Goal: Information Seeking & Learning: Check status

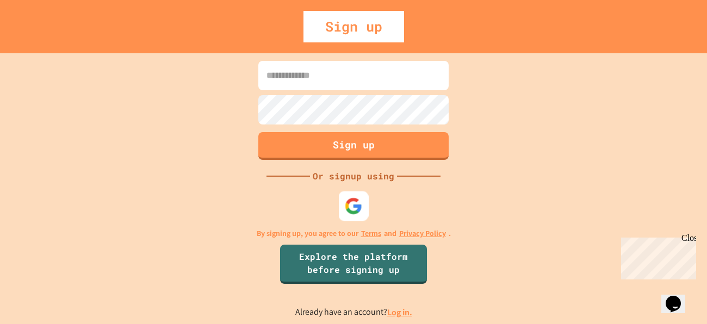
click at [357, 204] on img at bounding box center [354, 206] width 18 height 18
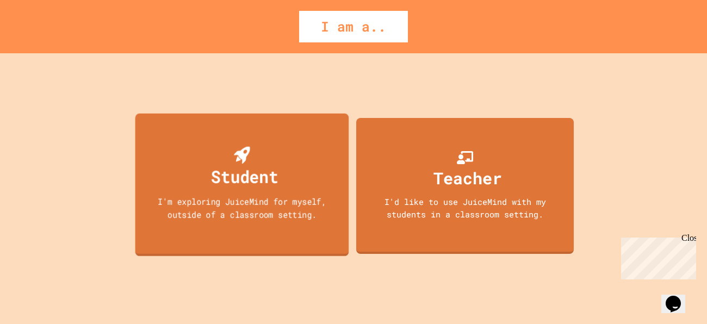
click at [316, 171] on div "Student I'm exploring JuiceMind for myself, outside of a classroom setting." at bounding box center [242, 185] width 214 height 143
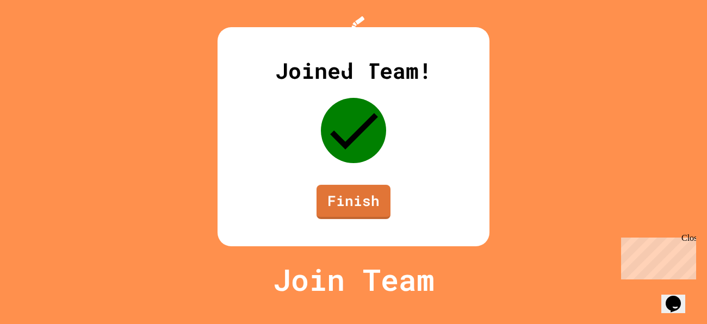
click at [393, 238] on div "Joined Team! Finish" at bounding box center [354, 136] width 272 height 219
click at [378, 219] on link "Finish" at bounding box center [353, 201] width 75 height 35
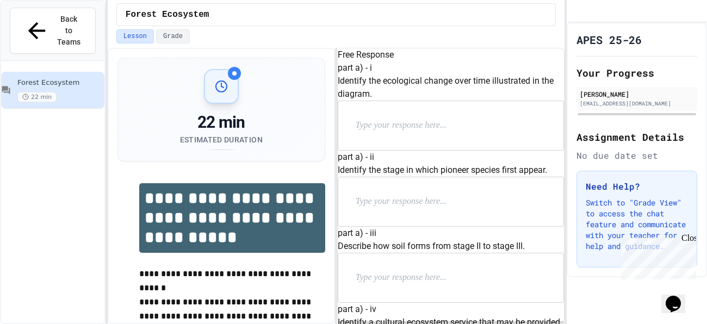
click at [410, 133] on p at bounding box center [426, 126] width 141 height 14
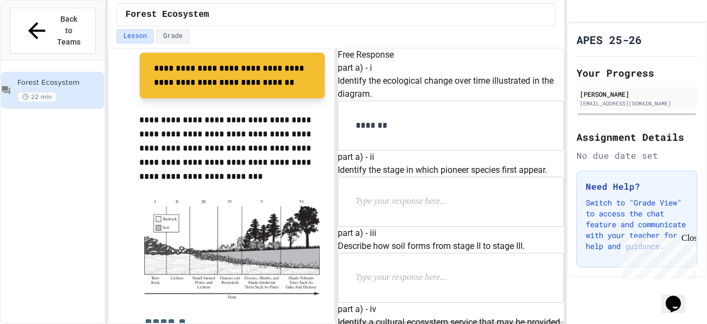
scroll to position [24, 0]
click at [432, 133] on p "*******" at bounding box center [433, 126] width 154 height 14
click at [423, 206] on p at bounding box center [426, 202] width 141 height 14
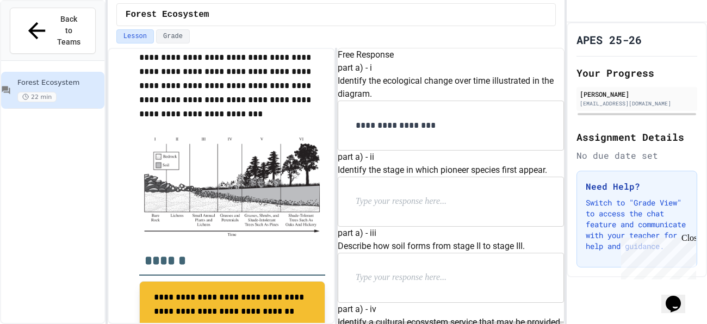
scroll to position [394, 0]
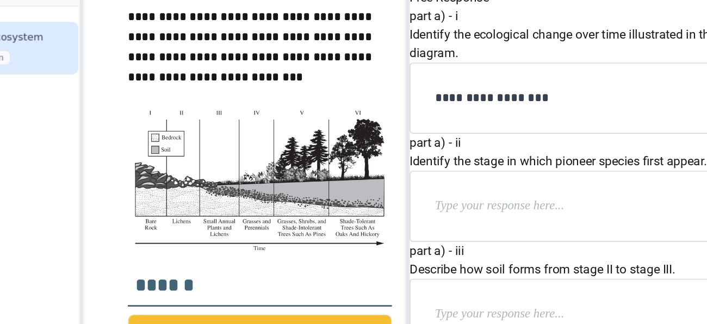
click at [428, 194] on div at bounding box center [450, 201] width 225 height 49
click at [426, 195] on p at bounding box center [426, 202] width 141 height 14
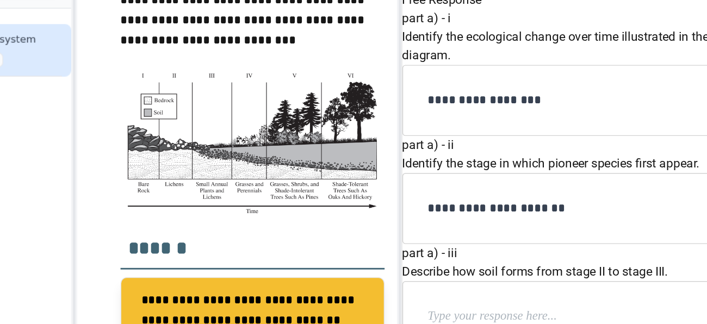
scroll to position [344, 0]
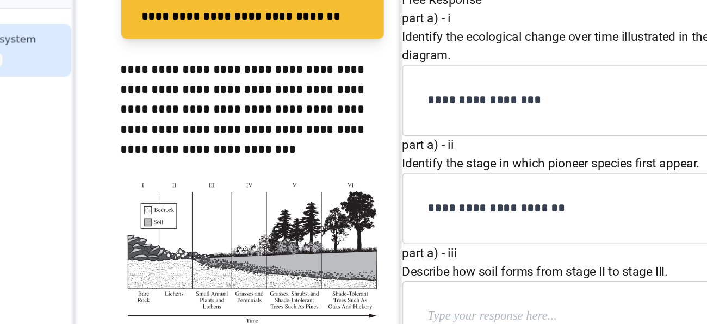
click at [434, 253] on div at bounding box center [450, 277] width 225 height 49
click at [396, 253] on div at bounding box center [450, 277] width 225 height 49
click at [401, 271] on p at bounding box center [426, 278] width 141 height 14
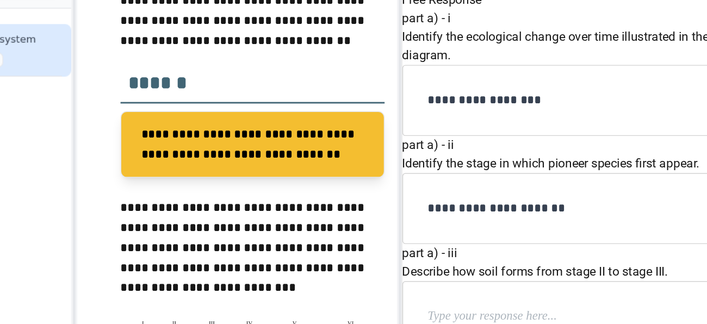
scroll to position [58, 0]
drag, startPoint x: 506, startPoint y: 210, endPoint x: 405, endPoint y: 210, distance: 100.6
click at [405, 210] on div "**********" at bounding box center [450, 201] width 225 height 49
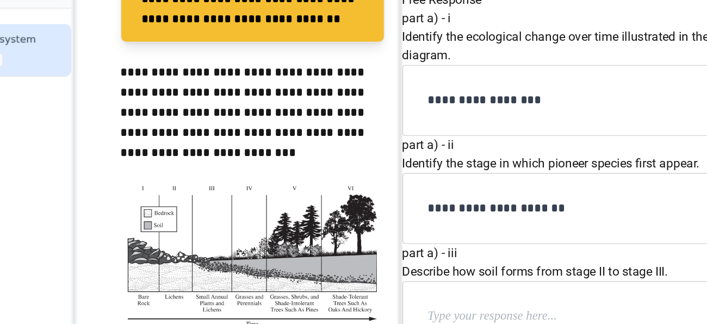
scroll to position [354, 0]
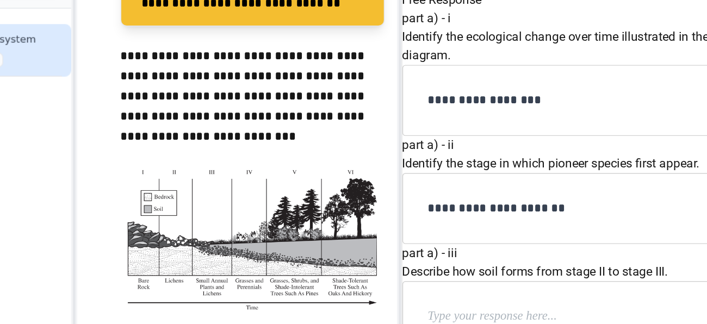
click at [467, 226] on div "**********" at bounding box center [450, 201] width 225 height 49
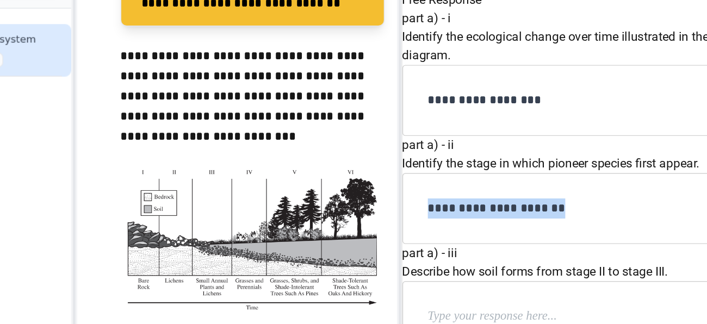
drag, startPoint x: 459, startPoint y: 228, endPoint x: 370, endPoint y: 216, distance: 89.9
click at [370, 216] on div "**********" at bounding box center [450, 201] width 225 height 49
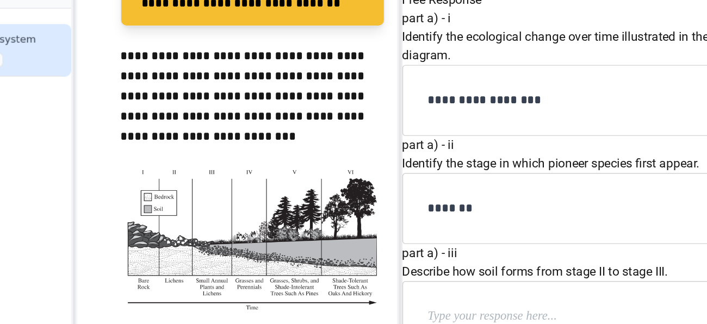
click at [432, 271] on p at bounding box center [426, 278] width 141 height 14
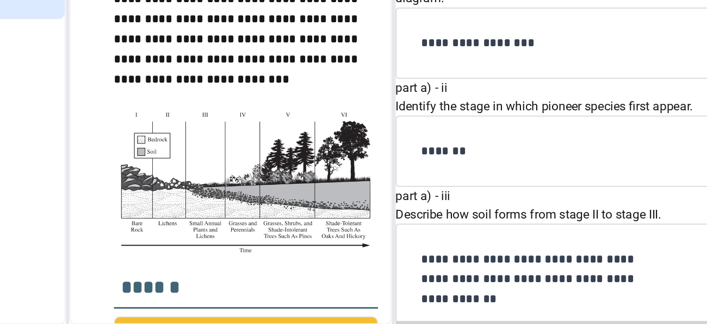
scroll to position [354, 0]
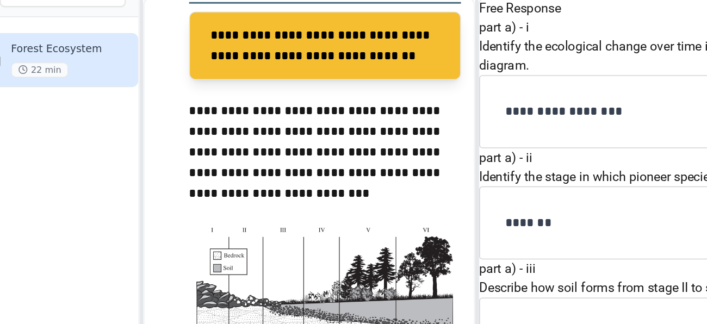
scroll to position [323, 0]
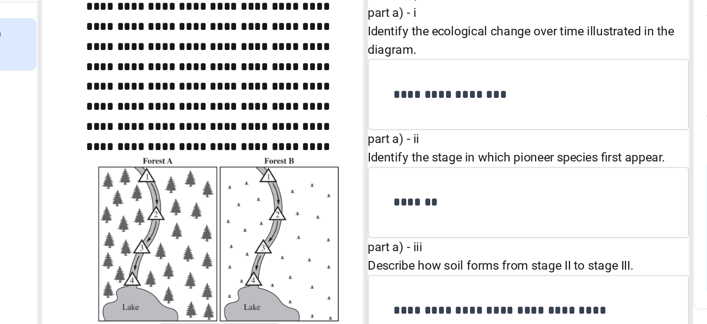
scroll to position [858, 0]
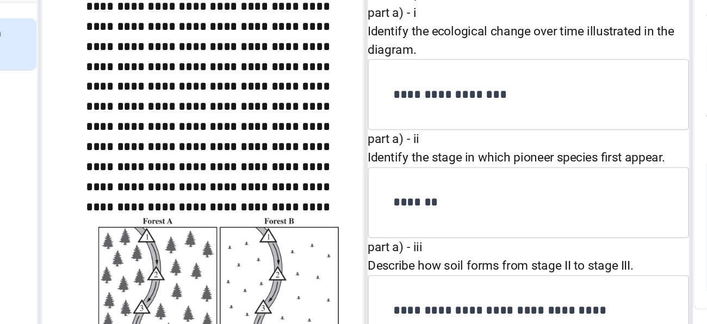
scroll to position [652, 0]
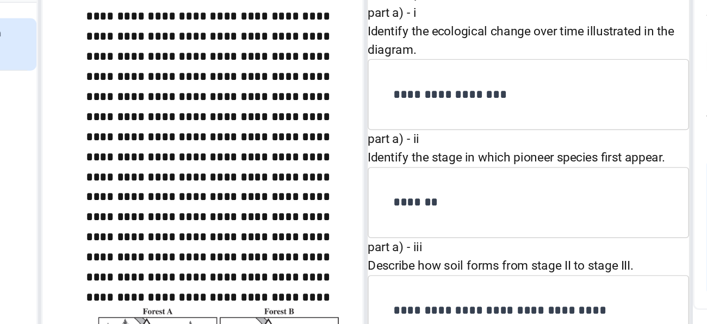
scroll to position [726, 0]
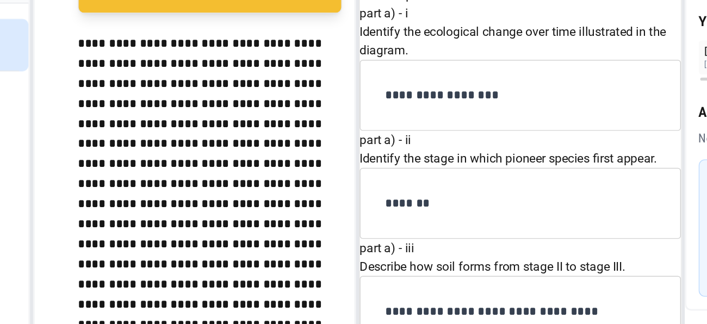
scroll to position [648, 0]
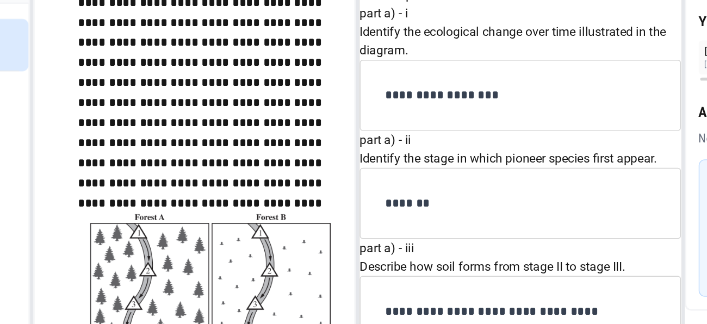
scroll to position [766, 0]
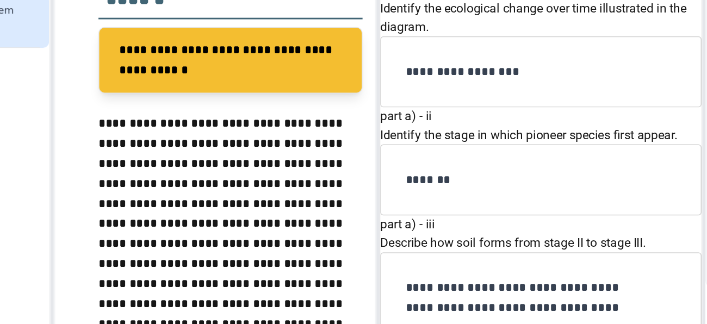
scroll to position [989, 0]
drag, startPoint x: 493, startPoint y: 119, endPoint x: 516, endPoint y: 155, distance: 42.3
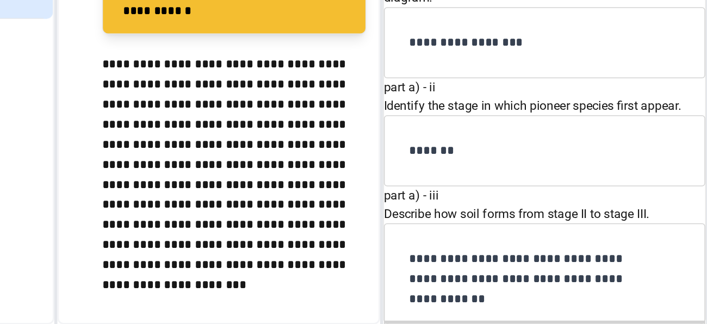
scroll to position [0, 0]
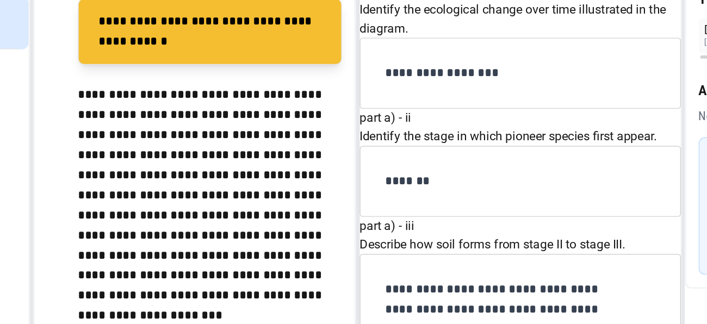
click at [315, 178] on p "**********" at bounding box center [232, 212] width 186 height 156
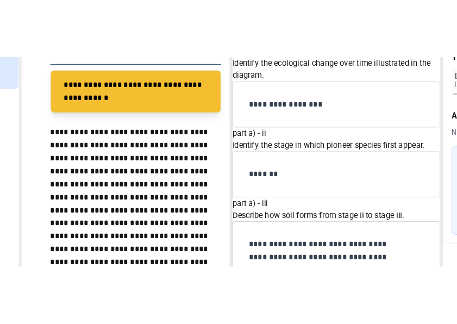
scroll to position [1086, 0]
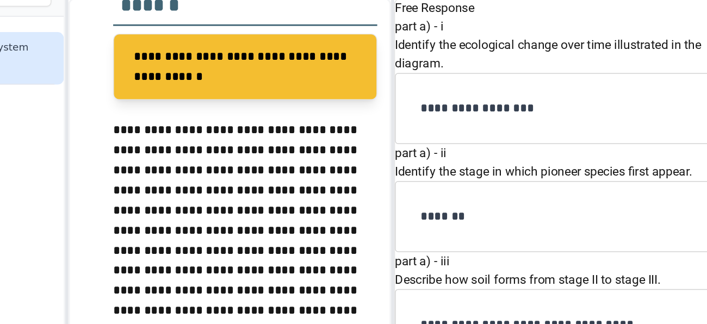
scroll to position [1118, 0]
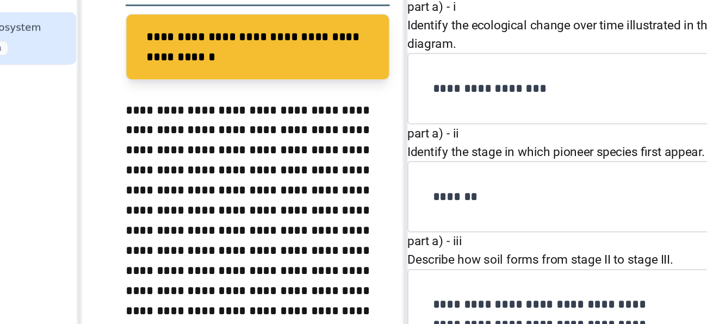
drag, startPoint x: 412, startPoint y: 132, endPoint x: 534, endPoint y: 168, distance: 127.4
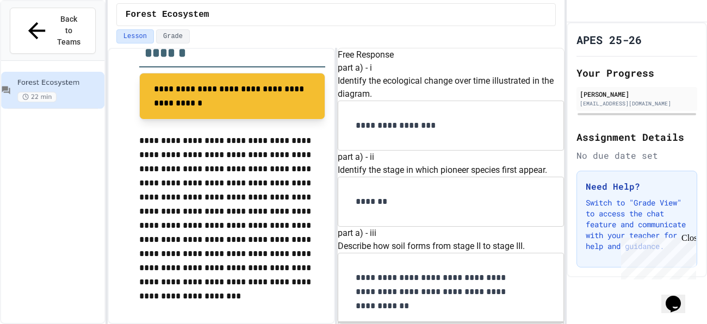
scroll to position [1275, 0]
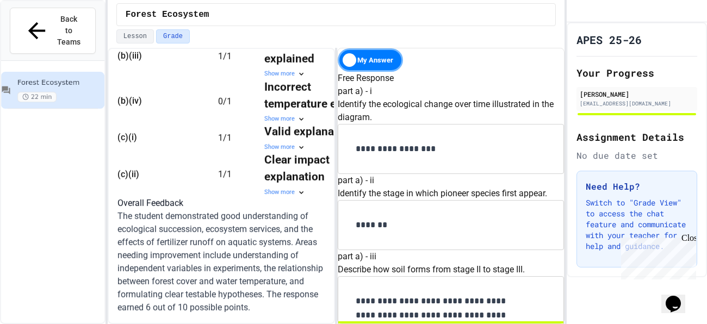
scroll to position [843, 0]
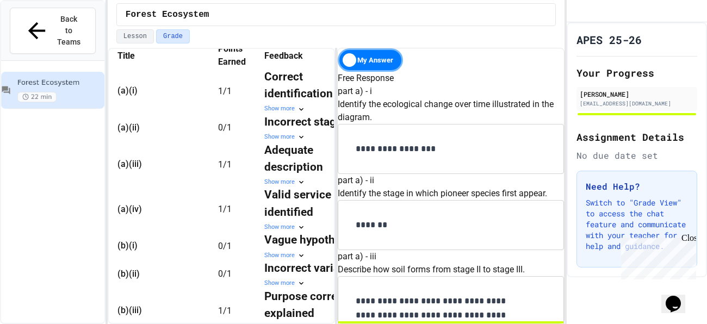
scroll to position [368, 0]
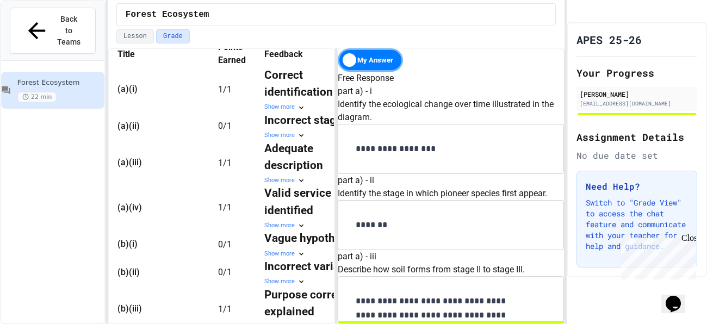
click at [281, 140] on div "Show more" at bounding box center [313, 135] width 98 height 9
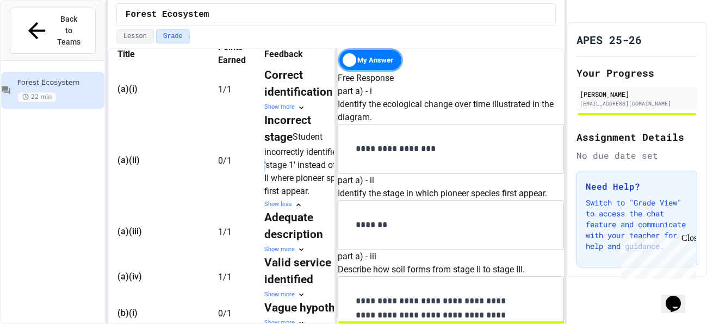
click at [264, 152] on td "Incorrect stage Student incorrectly identified 'stage 1' instead of stage II wh…" at bounding box center [313, 160] width 98 height 97
click at [264, 112] on div "Show more" at bounding box center [313, 107] width 98 height 9
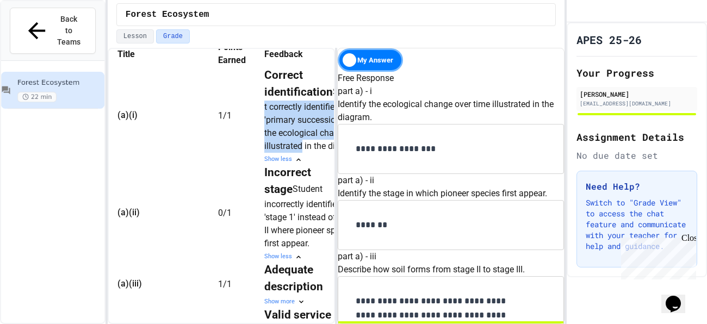
drag, startPoint x: 246, startPoint y: 132, endPoint x: 285, endPoint y: 175, distance: 58.2
click at [285, 164] on td "Correct identification Student correctly identified 'primary succession' as the…" at bounding box center [313, 115] width 98 height 97
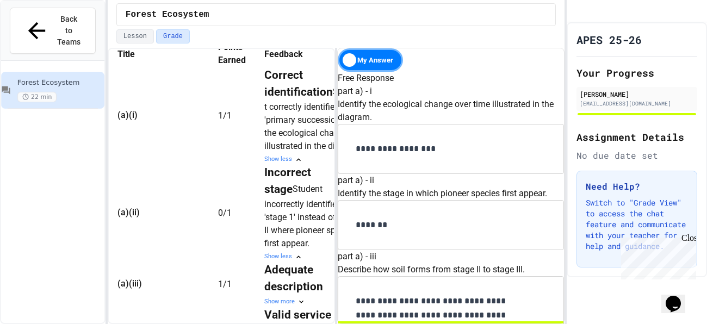
drag, startPoint x: 373, startPoint y: 180, endPoint x: 503, endPoint y: 191, distance: 130.5
click at [503, 174] on div "**********" at bounding box center [450, 149] width 225 height 49
copy div "**********"
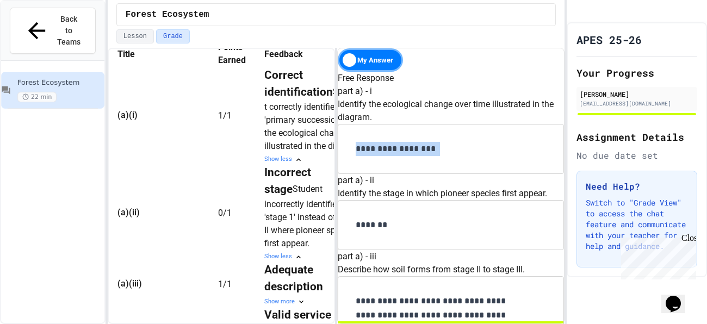
scroll to position [231, 0]
drag, startPoint x: 371, startPoint y: 188, endPoint x: 428, endPoint y: 220, distance: 65.3
click at [428, 277] on div "**********" at bounding box center [450, 315] width 225 height 77
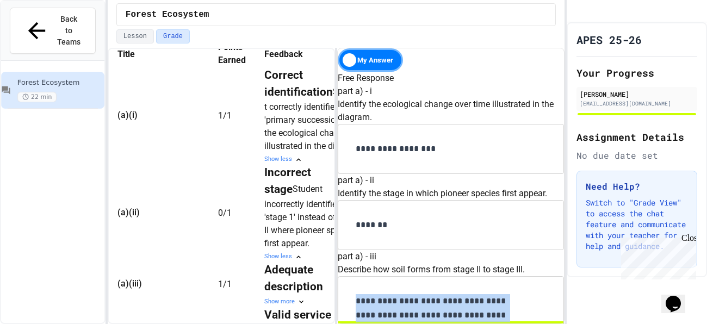
drag, startPoint x: 428, startPoint y: 220, endPoint x: 369, endPoint y: 182, distance: 70.0
click at [369, 277] on div "**********" at bounding box center [450, 315] width 225 height 77
copy p "**********"
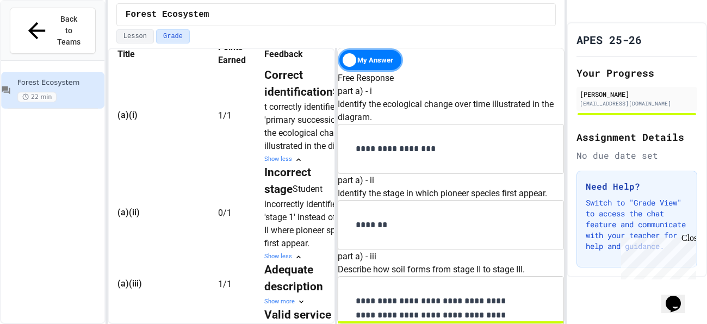
drag, startPoint x: 372, startPoint y: 140, endPoint x: 456, endPoint y: 177, distance: 91.9
copy div "**********"
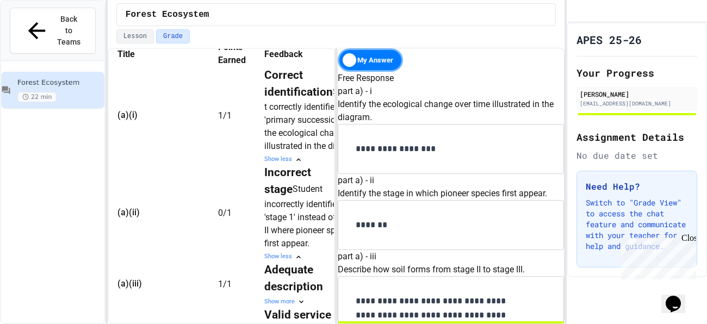
scroll to position [57, 0]
click at [434, 232] on p "*******" at bounding box center [433, 225] width 154 height 14
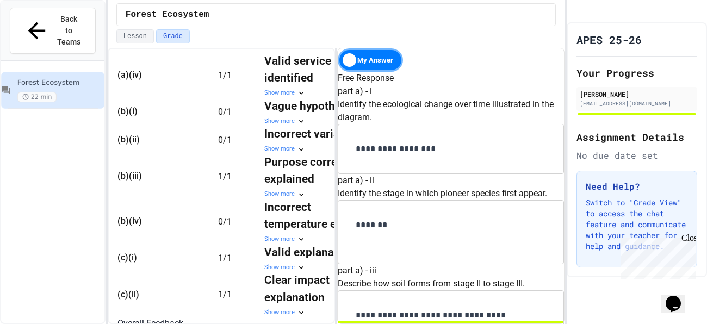
scroll to position [584, 0]
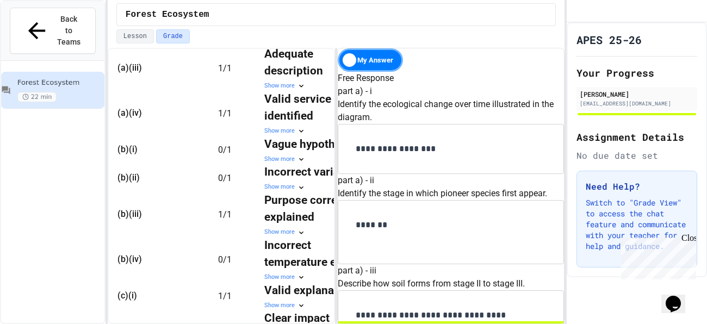
click at [360, 55] on div "My Answer" at bounding box center [370, 59] width 65 height 23
click at [366, 59] on div "Solution" at bounding box center [370, 59] width 65 height 23
click at [366, 59] on div "My Answer" at bounding box center [370, 59] width 65 height 23
click at [353, 69] on div "Solution" at bounding box center [370, 59] width 65 height 23
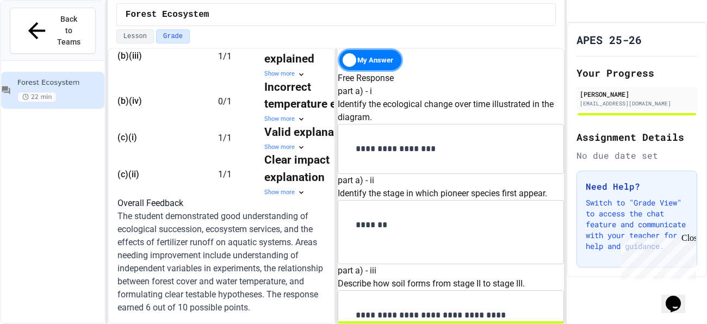
scroll to position [586, 0]
drag, startPoint x: 484, startPoint y: 166, endPoint x: 327, endPoint y: 135, distance: 160.2
click at [327, 135] on div "22 min Estimated Duration Ask for Help Score Incorrect 6 / 10 60 % • AP 3 Submi…" at bounding box center [336, 186] width 457 height 276
copy p "**********"
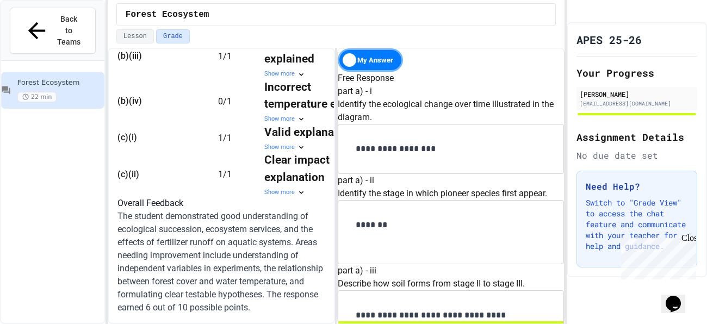
drag, startPoint x: 374, startPoint y: 181, endPoint x: 540, endPoint y: 214, distance: 169.2
copy p "**********"
drag, startPoint x: 373, startPoint y: 211, endPoint x: 595, endPoint y: 276, distance: 231.5
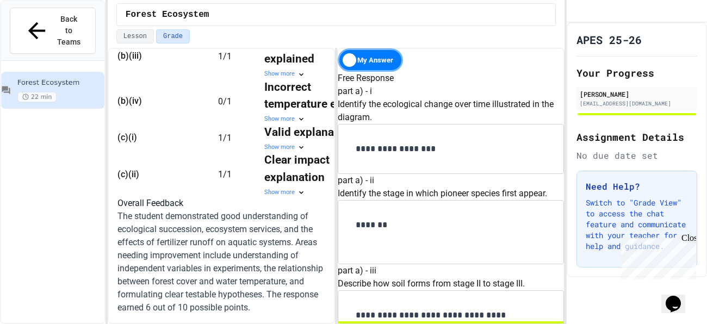
click at [595, 276] on div "Back to Teams Forest Ecosystem 22 min Forest Ecosystem Lesson Grade 22 min Esti…" at bounding box center [353, 162] width 707 height 324
copy p "**********"
drag, startPoint x: 372, startPoint y: 171, endPoint x: 409, endPoint y: 216, distance: 57.6
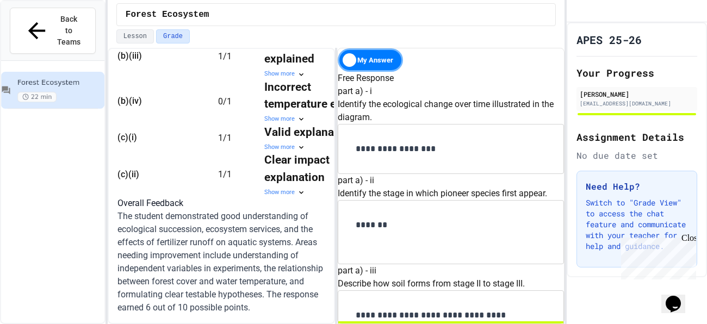
drag, startPoint x: 418, startPoint y: 234, endPoint x: 361, endPoint y: 145, distance: 105.6
drag, startPoint x: 373, startPoint y: 203, endPoint x: 547, endPoint y: 329, distance: 214.2
click at [547, 324] on html "We are updating our servers at 9:30PM EST [DATE]. [PERSON_NAME] should continue…" at bounding box center [353, 162] width 707 height 324
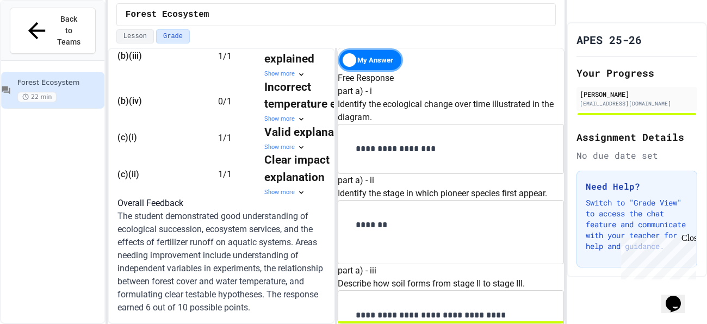
copy p "**********"
click at [56, 24] on span "Back to Teams" at bounding box center [69, 31] width 26 height 34
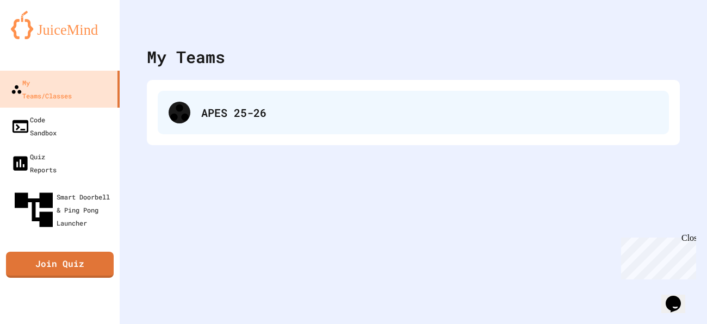
click at [190, 121] on div "APES 25-26" at bounding box center [413, 113] width 511 height 44
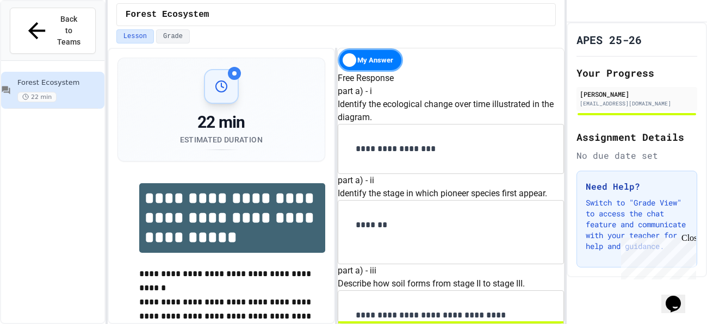
click at [689, 236] on div "Close" at bounding box center [689, 240] width 14 height 14
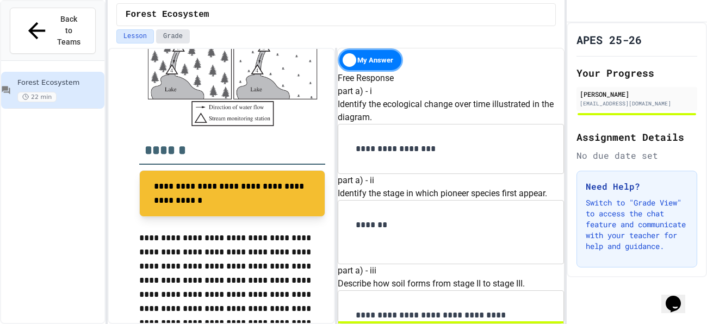
click at [176, 40] on button "Grade" at bounding box center [173, 36] width 34 height 14
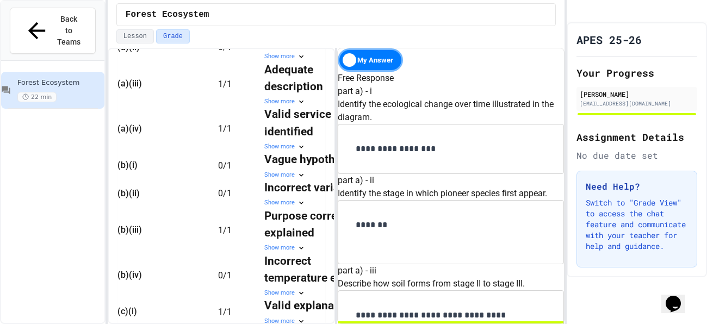
scroll to position [562, 0]
click at [284, 180] on div "Show more" at bounding box center [313, 175] width 98 height 9
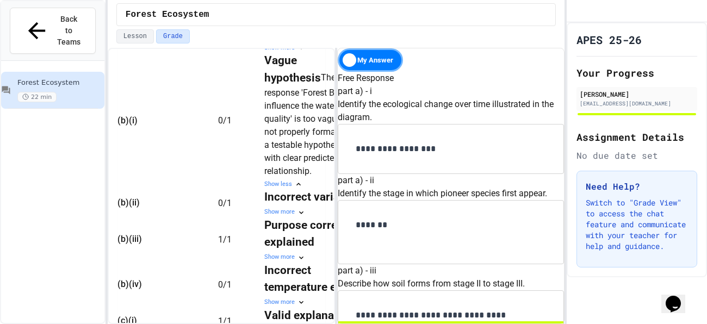
scroll to position [0, 53]
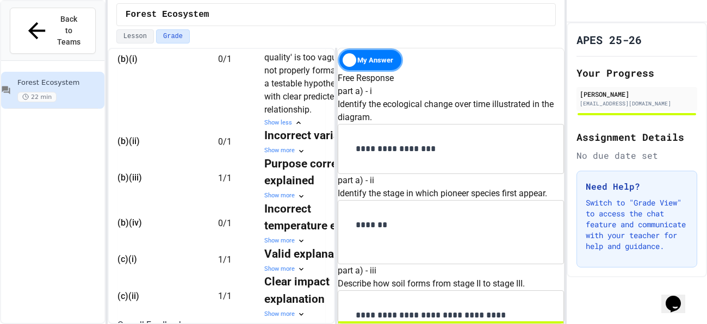
scroll to position [609, 0]
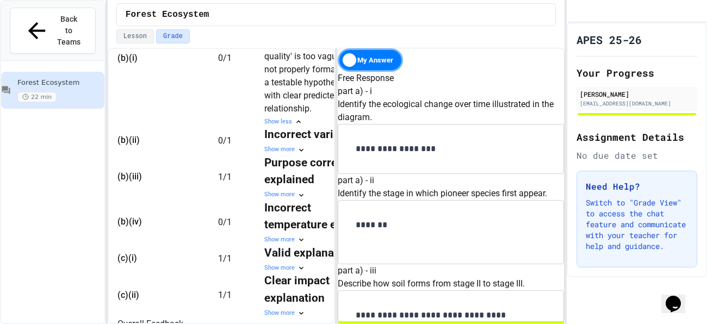
click at [283, 141] on strong "Incorrect variable" at bounding box center [309, 134] width 91 height 13
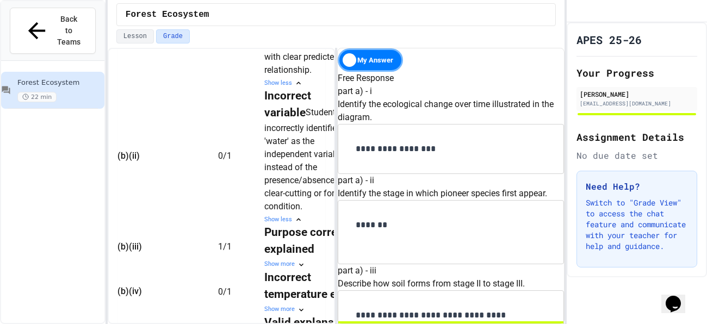
scroll to position [658, 0]
drag, startPoint x: 400, startPoint y: 209, endPoint x: 367, endPoint y: 190, distance: 37.8
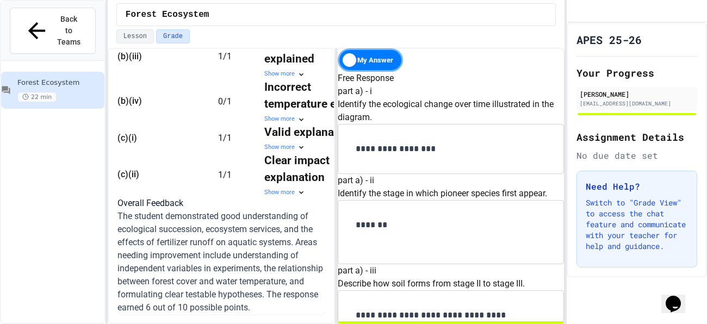
scroll to position [845, 0]
click at [295, 124] on div "Show more" at bounding box center [313, 119] width 98 height 9
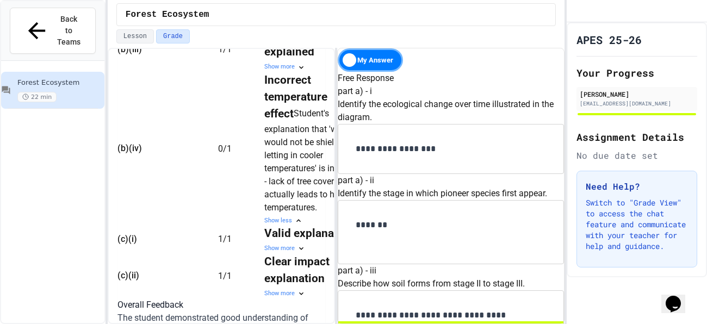
scroll to position [962, 0]
drag, startPoint x: 523, startPoint y: 228, endPoint x: 329, endPoint y: 195, distance: 197.0
click at [329, 195] on div "22 min Estimated Duration Ask for Help Score Incorrect 6 / 10 60 % • AP 3 Submi…" at bounding box center [336, 186] width 457 height 276
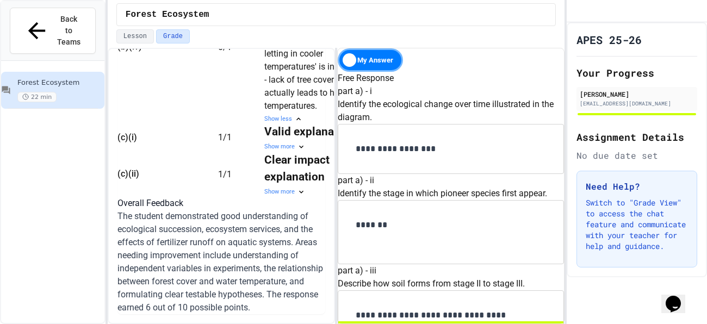
scroll to position [0, 0]
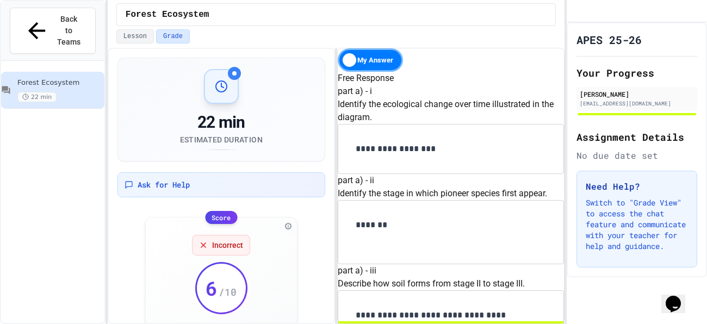
click at [506, 75] on div "Free Response" at bounding box center [451, 78] width 226 height 13
click at [15, 22] on button "Back to Teams" at bounding box center [53, 31] width 86 height 46
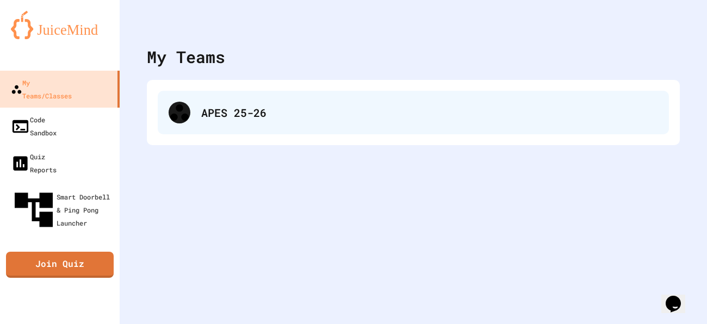
click at [221, 117] on div "APES 25-26" at bounding box center [429, 112] width 457 height 16
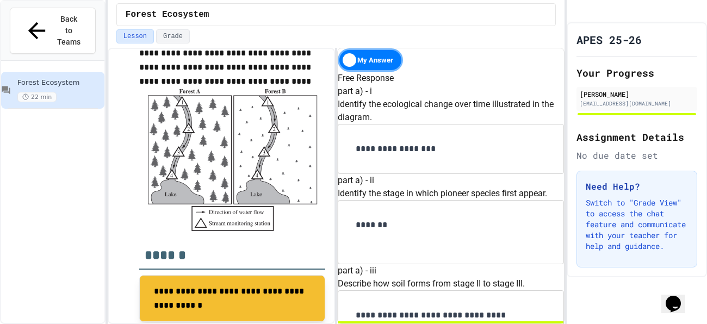
scroll to position [1086, 0]
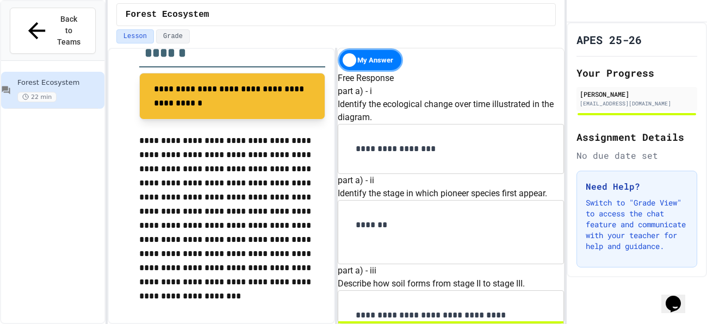
click at [369, 54] on div "My Answer" at bounding box center [370, 59] width 65 height 23
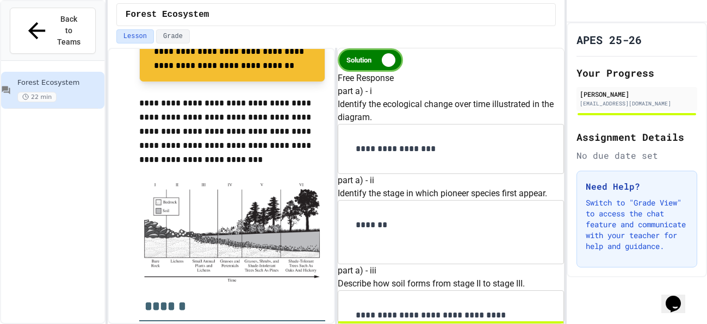
scroll to position [237, 0]
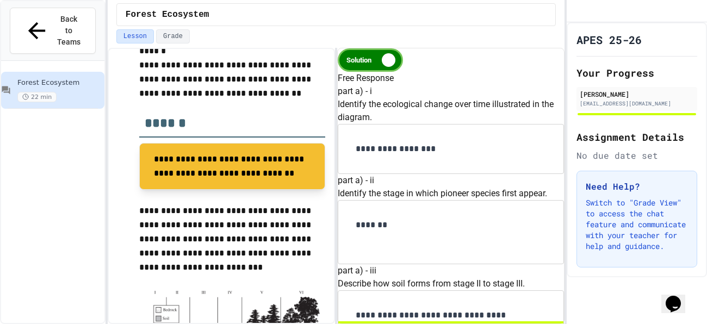
click at [364, 66] on div "Solution" at bounding box center [370, 59] width 65 height 23
click at [369, 56] on div "My Answer" at bounding box center [370, 59] width 65 height 23
click at [369, 56] on div "Solution" at bounding box center [370, 59] width 65 height 23
click at [158, 41] on button "Grade" at bounding box center [173, 36] width 34 height 14
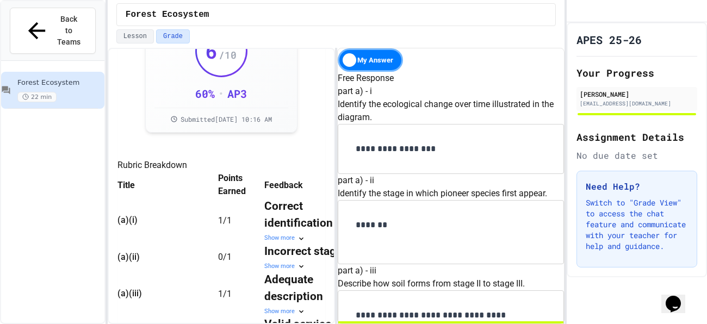
click at [358, 55] on div "My Answer" at bounding box center [370, 59] width 65 height 23
click at [358, 55] on div "Solution" at bounding box center [370, 59] width 65 height 23
click at [358, 55] on div "My Answer" at bounding box center [370, 59] width 65 height 23
click at [358, 55] on div "Solution" at bounding box center [370, 59] width 65 height 23
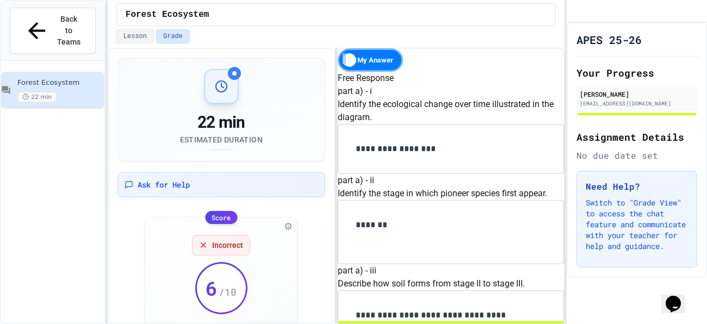
click at [374, 64] on div "My Answer" at bounding box center [370, 59] width 65 height 23
